Goal: Task Accomplishment & Management: Manage account settings

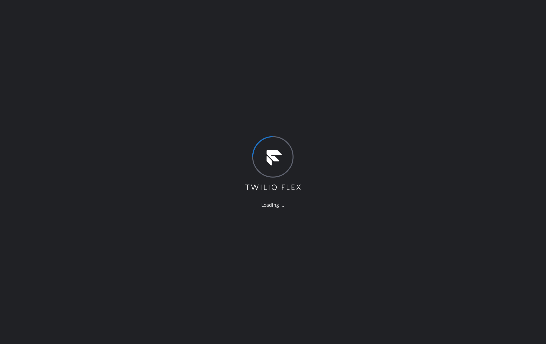
click at [411, 106] on div "Loading ..." at bounding box center [273, 172] width 546 height 344
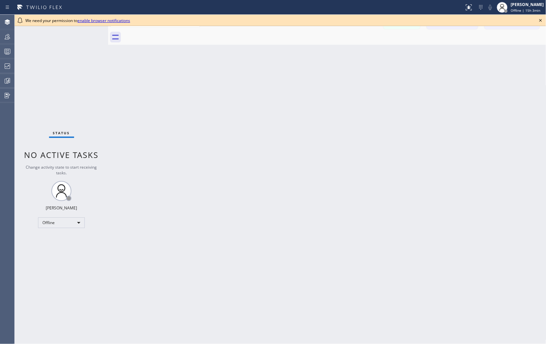
click at [541, 20] on icon at bounding box center [541, 20] width 3 height 3
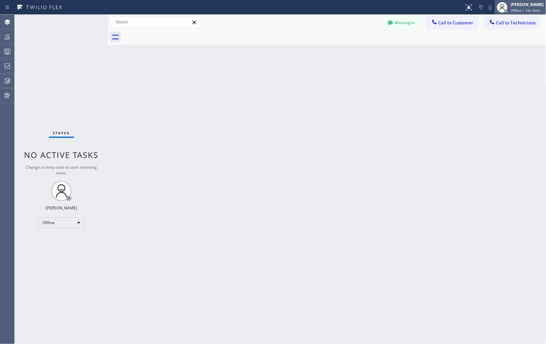
click at [522, 11] on span "Offline | 15h 3min" at bounding box center [526, 10] width 30 height 5
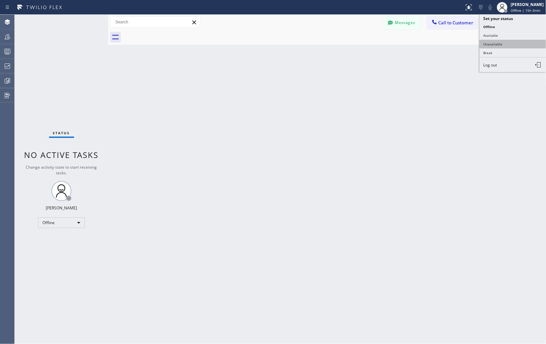
click at [501, 44] on button "Unavailable" at bounding box center [513, 44] width 67 height 9
click at [516, 113] on div "Back to Dashboard Change Sender ID Customers Technicians Select a contact Outbo…" at bounding box center [327, 179] width 438 height 329
click at [472, 121] on div "Back to Dashboard Change Sender ID Customers Technicians Select a contact Outbo…" at bounding box center [327, 179] width 438 height 329
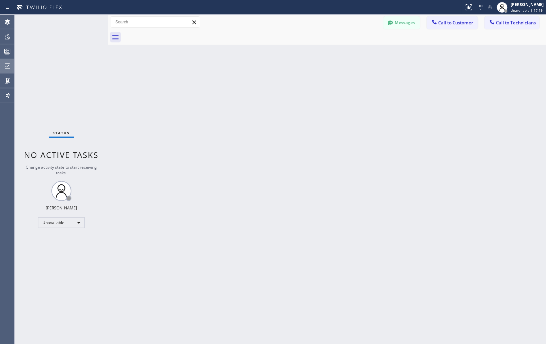
click at [5, 64] on icon at bounding box center [7, 66] width 8 height 8
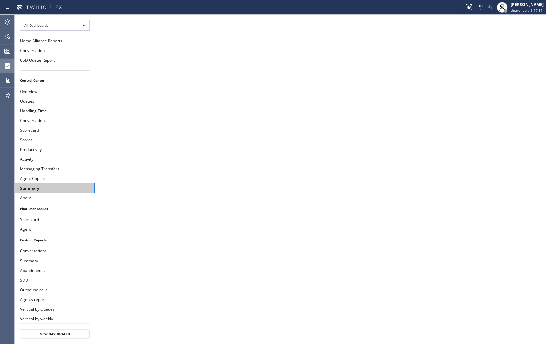
click at [34, 189] on button "Summary" at bounding box center [55, 188] width 80 height 10
